Goal: Check status: Check status

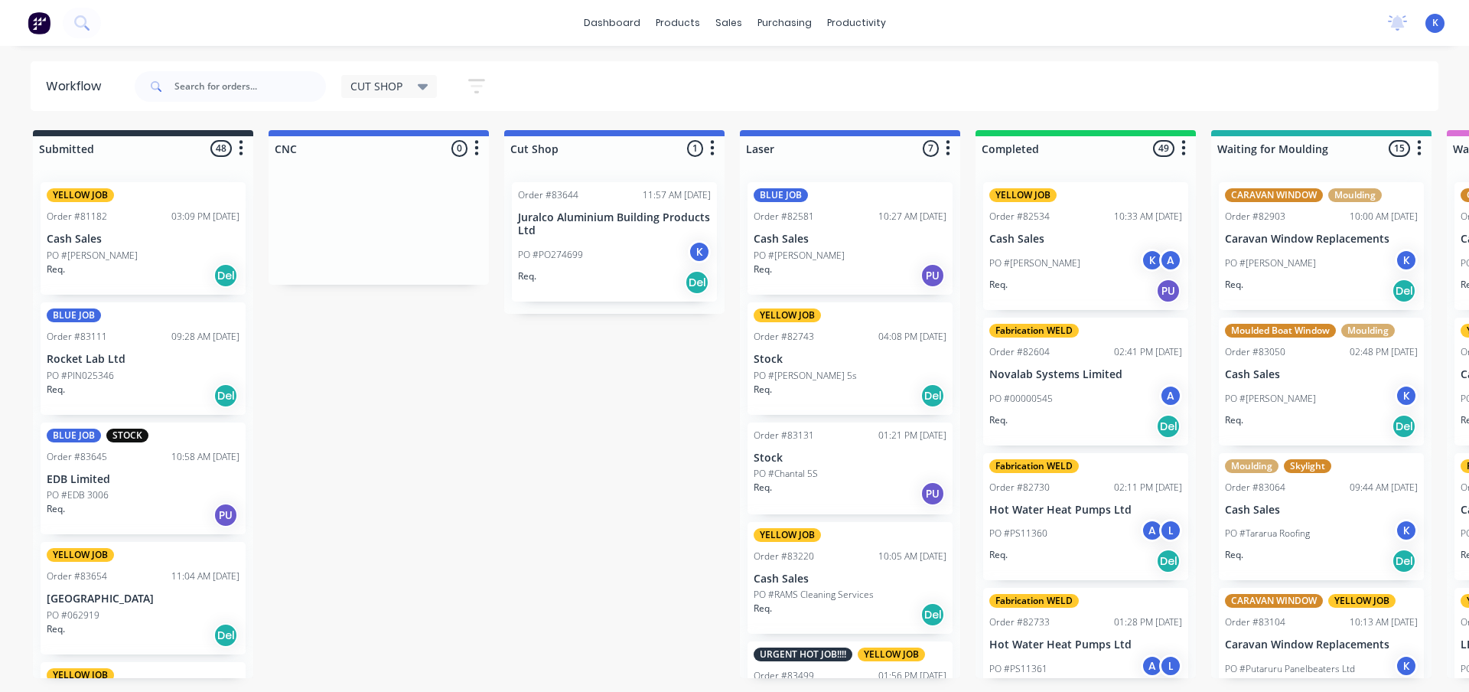
scroll to position [306, 0]
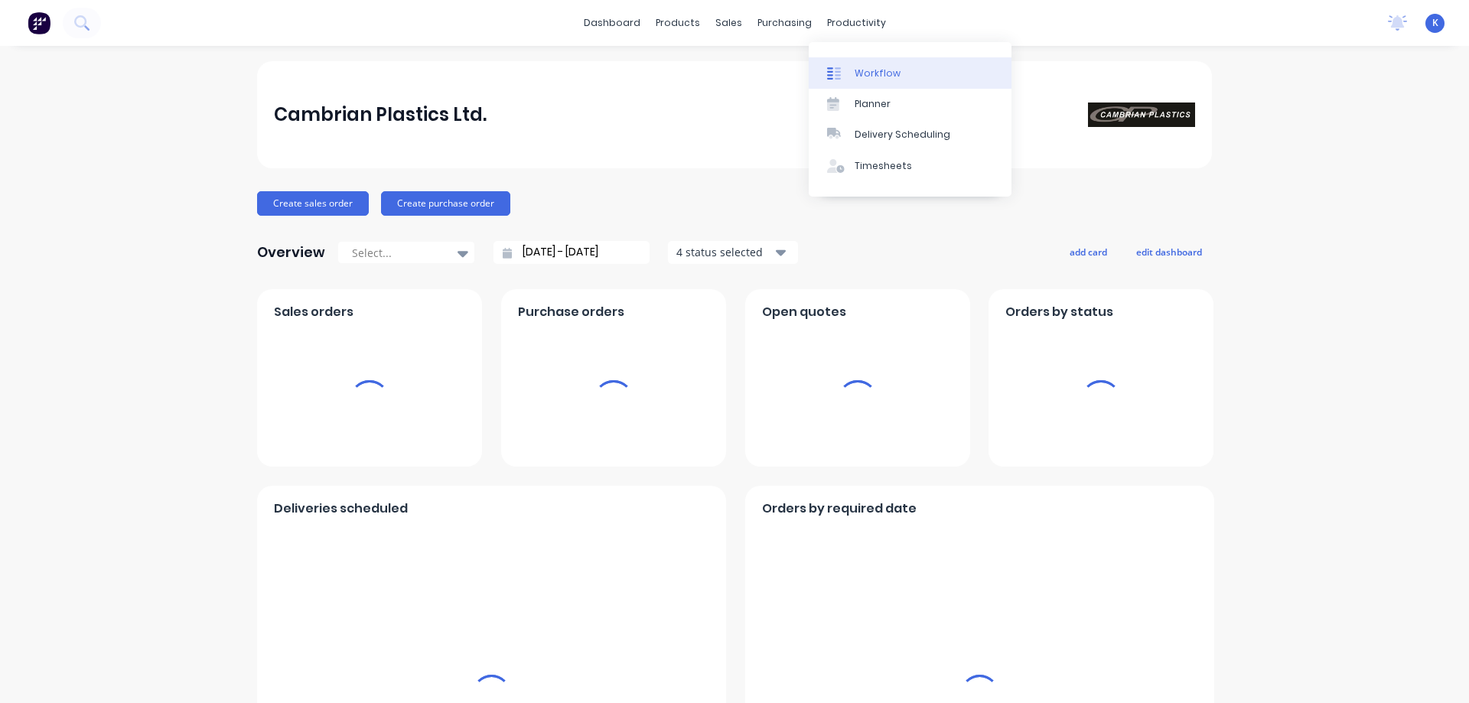
click at [875, 77] on div "Workflow" at bounding box center [878, 74] width 46 height 14
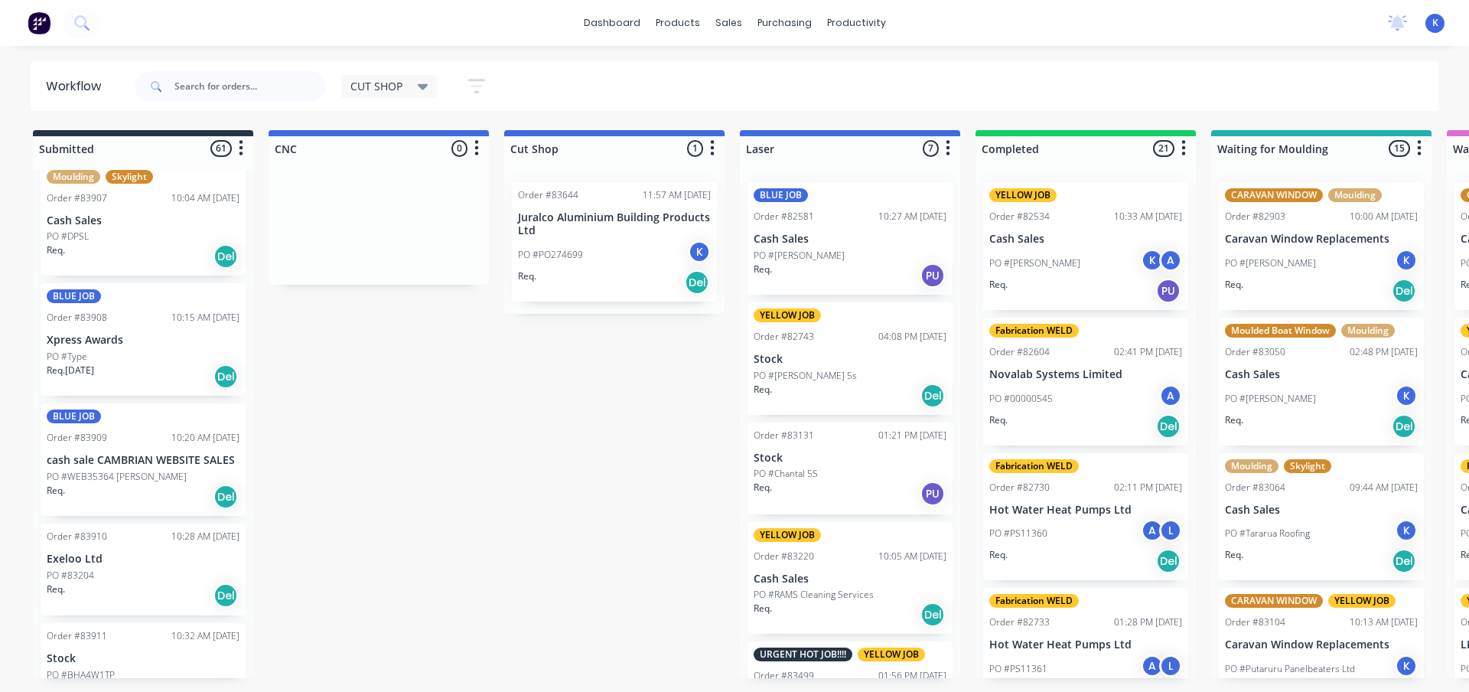
scroll to position [3974, 0]
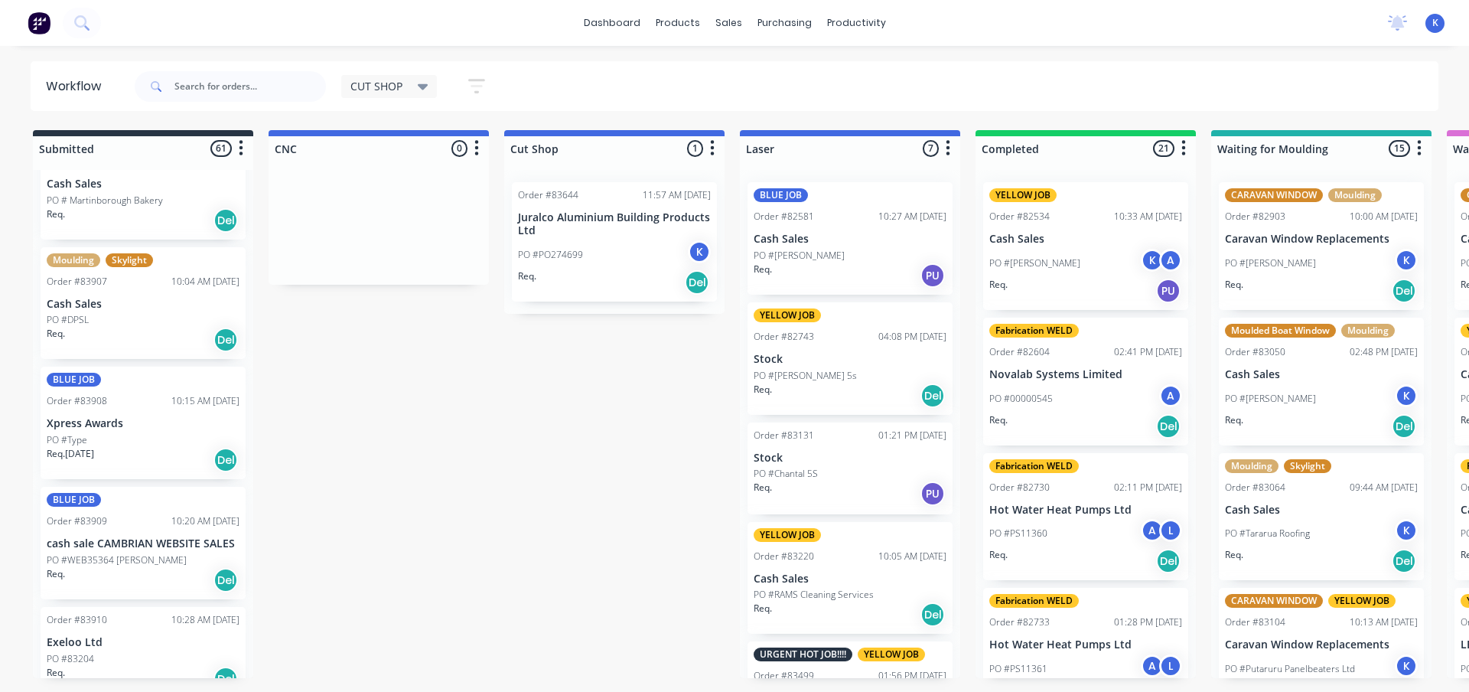
click at [86, 300] on p "Cash Sales" at bounding box center [143, 304] width 193 height 13
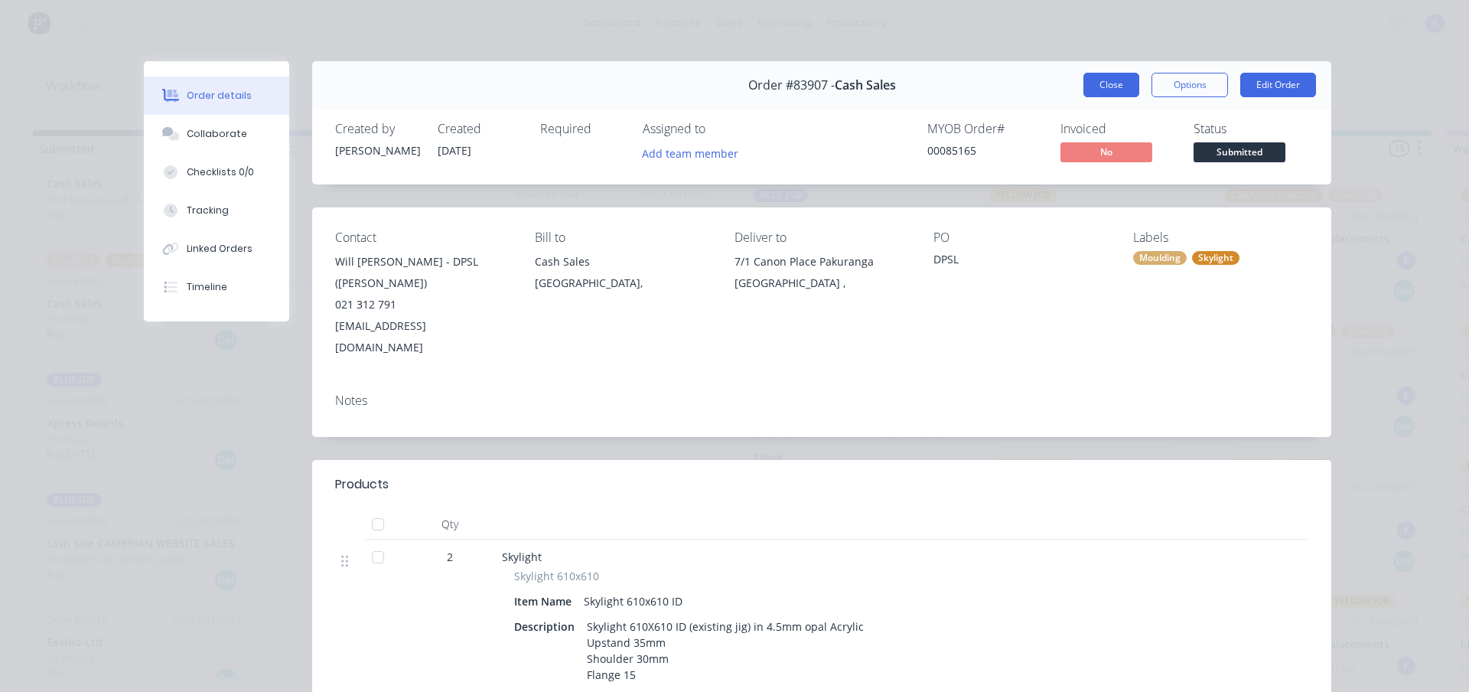
click at [1089, 85] on button "Close" at bounding box center [1112, 85] width 56 height 24
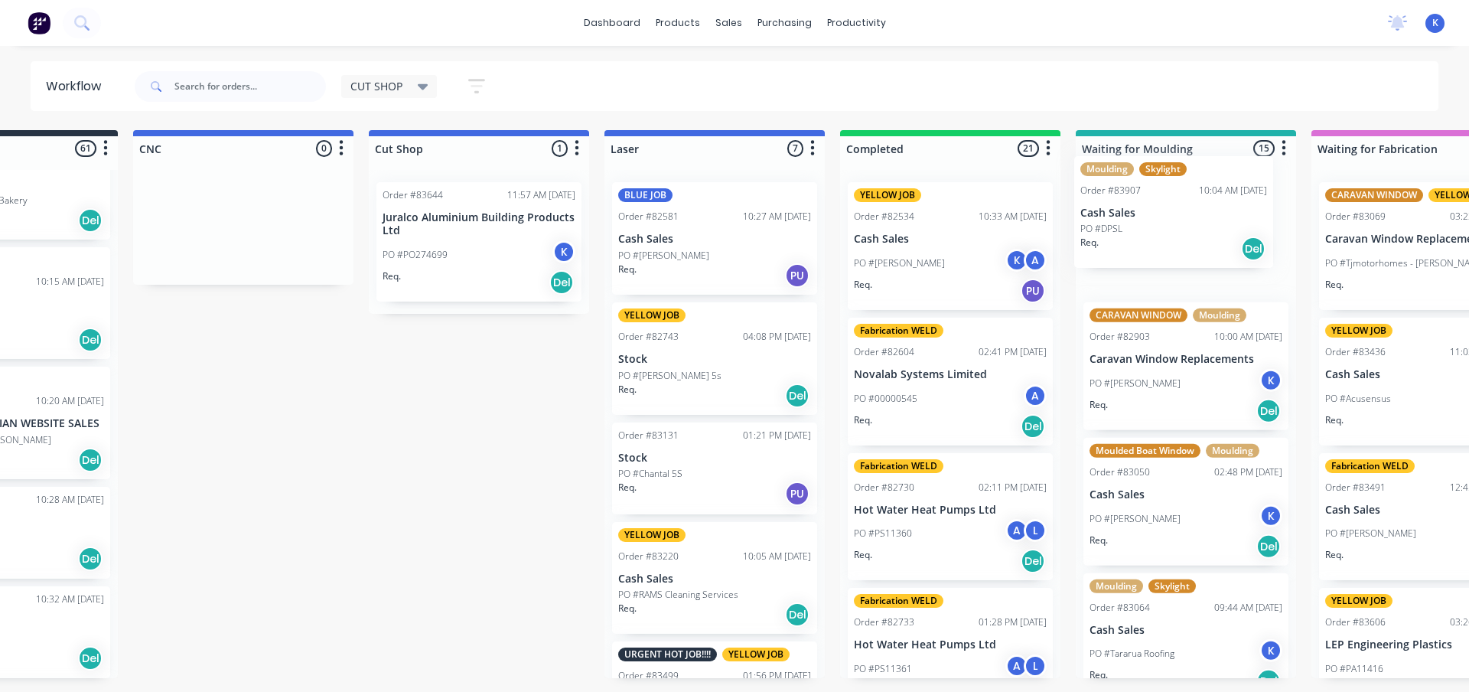
drag, startPoint x: 69, startPoint y: 318, endPoint x: 1113, endPoint y: 231, distance: 1048.2
